Goal: Task Accomplishment & Management: Manage account settings

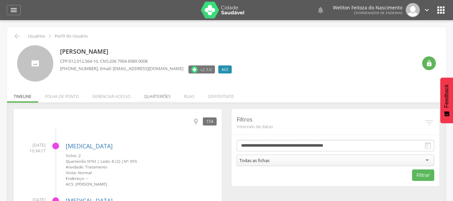
click at [156, 99] on li "Quarteirões" at bounding box center [157, 95] width 40 height 16
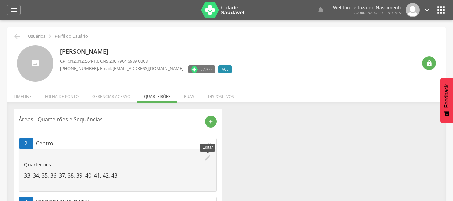
click at [205, 158] on icon "edit" at bounding box center [207, 157] width 7 height 7
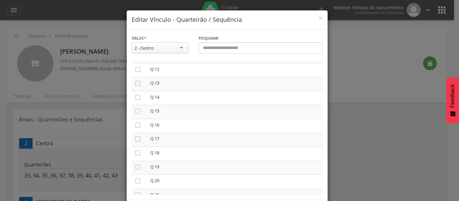
scroll to position [250, 0]
click at [136, 96] on icon "" at bounding box center [137, 94] width 7 height 7
click at [135, 109] on icon "" at bounding box center [137, 108] width 7 height 7
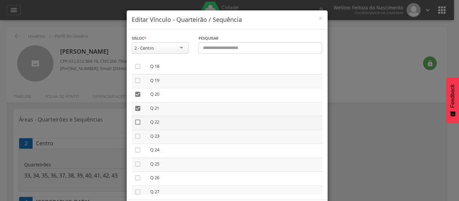
click at [135, 122] on icon "" at bounding box center [137, 122] width 7 height 7
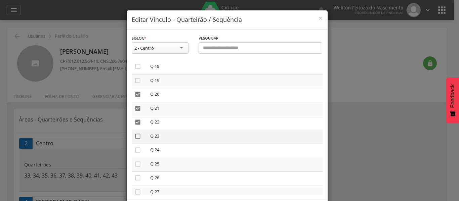
click at [135, 138] on icon "" at bounding box center [137, 136] width 7 height 7
click at [135, 149] on icon "" at bounding box center [137, 150] width 7 height 7
click at [135, 163] on icon "" at bounding box center [137, 164] width 7 height 7
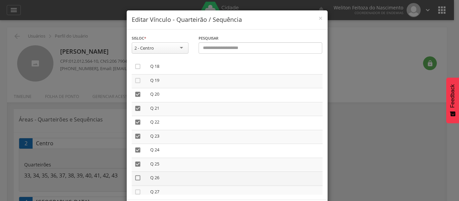
click at [134, 179] on icon "" at bounding box center [137, 178] width 7 height 7
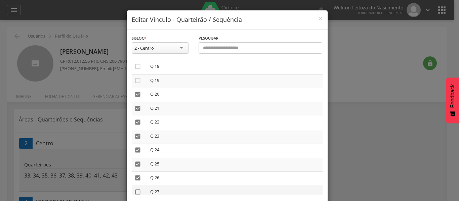
click at [135, 193] on icon "" at bounding box center [137, 192] width 7 height 7
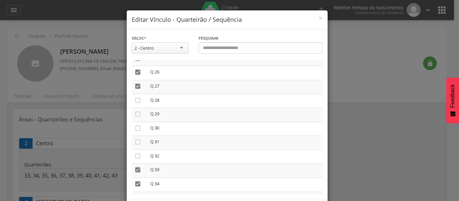
scroll to position [375, 0]
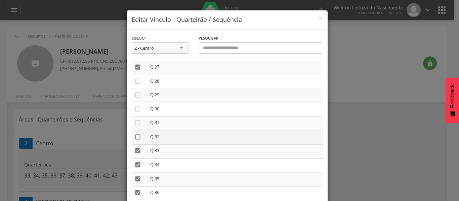
click at [136, 138] on icon "" at bounding box center [137, 137] width 7 height 7
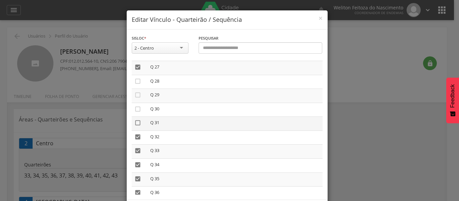
click at [137, 121] on icon "" at bounding box center [137, 122] width 7 height 7
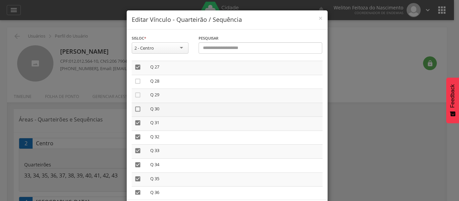
click at [134, 110] on icon "" at bounding box center [137, 109] width 7 height 7
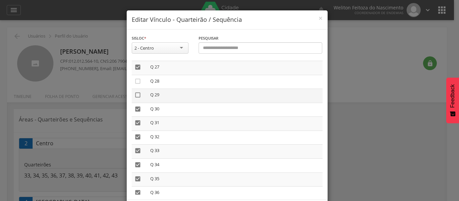
click at [134, 94] on icon "" at bounding box center [137, 95] width 7 height 7
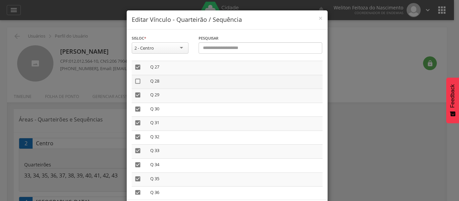
click at [135, 82] on icon "" at bounding box center [137, 81] width 7 height 7
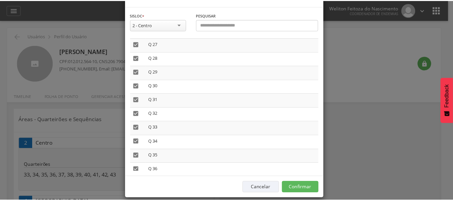
scroll to position [31, 0]
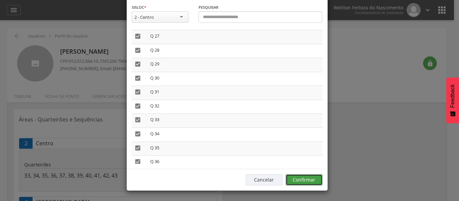
click at [312, 177] on button "Confirmar" at bounding box center [303, 179] width 37 height 11
